Goal: Information Seeking & Learning: Learn about a topic

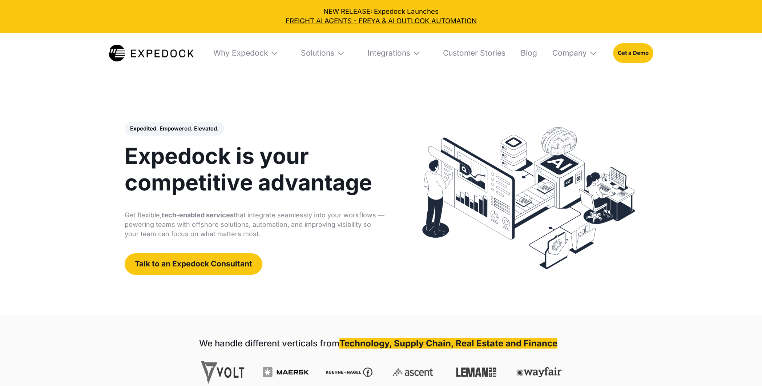
select select
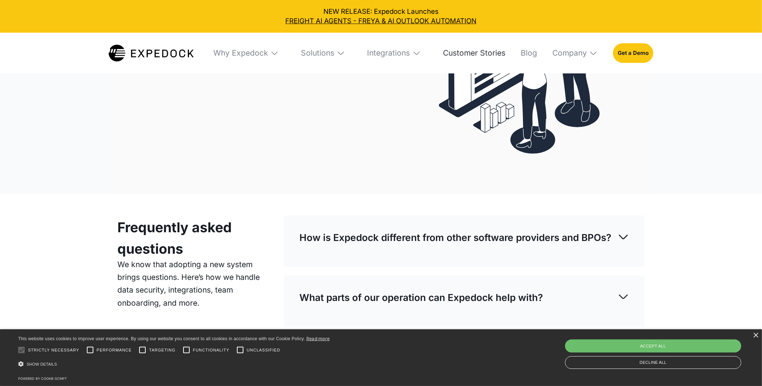
scroll to position [2677, 0]
click at [753, 335] on div "×" at bounding box center [755, 335] width 5 height 5
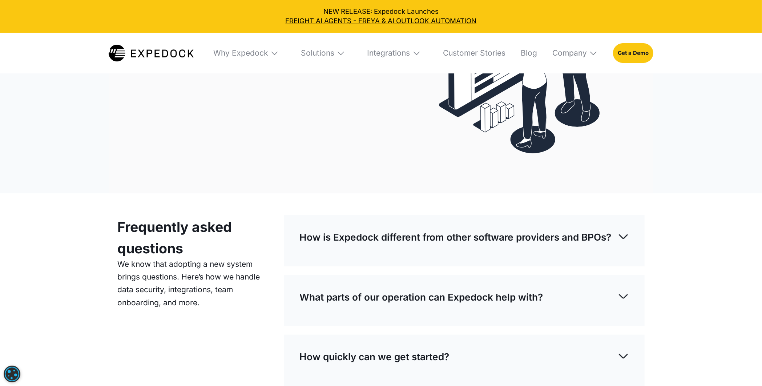
click at [714, 274] on div "Frequently asked questions We know that adopting a new system brings questions.…" at bounding box center [381, 345] width 762 height 305
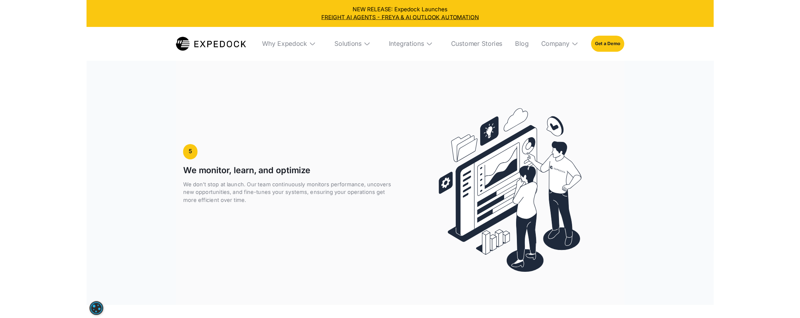
scroll to position [2498, 0]
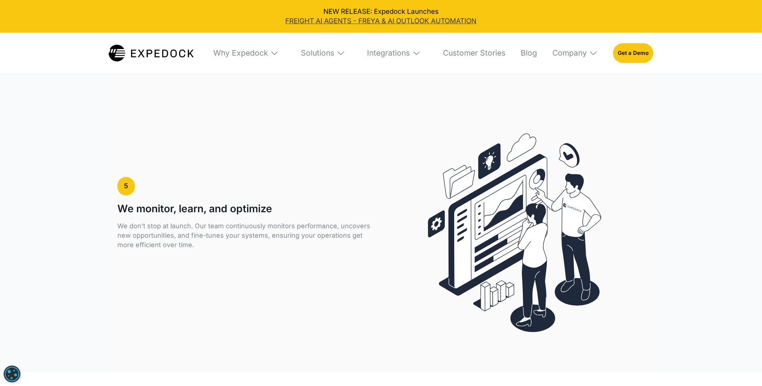
click at [350, 23] on link "FREIGHT AI AGENTS - FREYA & AI OUTLOOK AUTOMATION" at bounding box center [381, 20] width 749 height 9
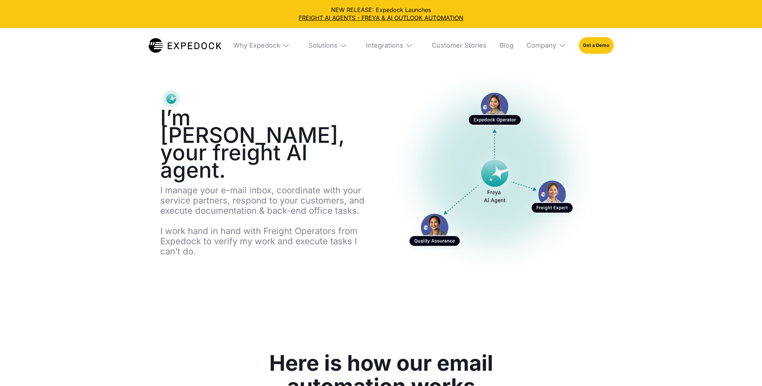
select select
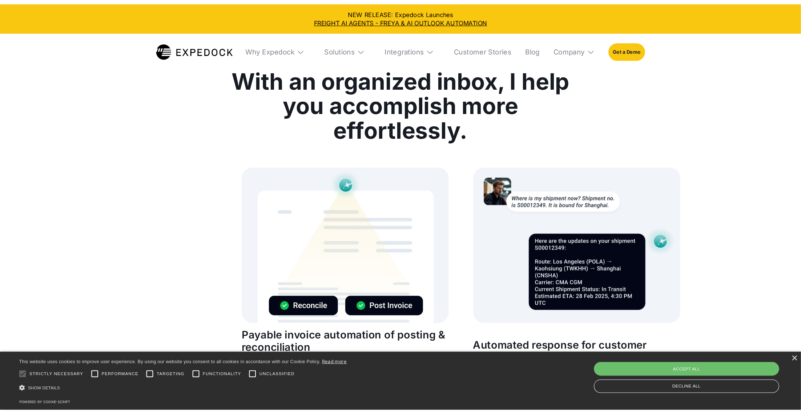
scroll to position [3700, 0]
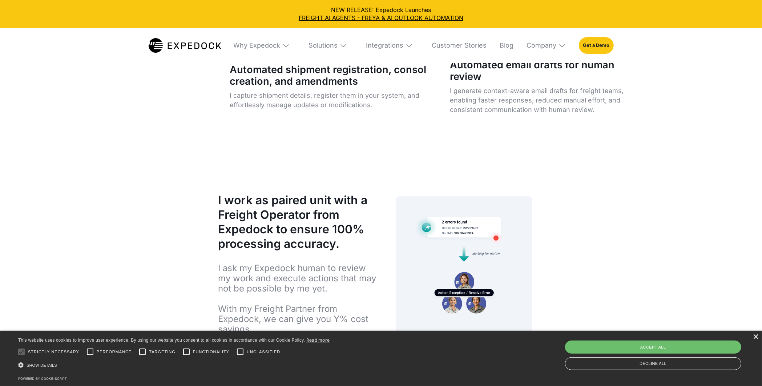
click at [756, 338] on div "×" at bounding box center [755, 336] width 5 height 5
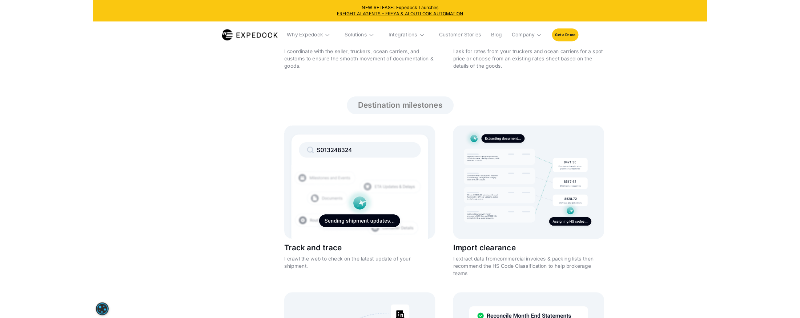
scroll to position [1190, 0]
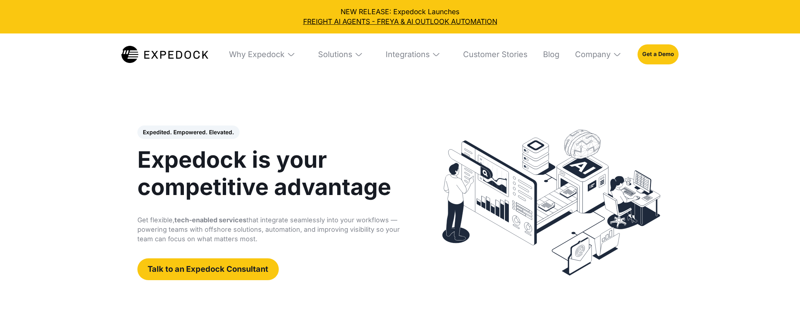
select select
